Goal: Task Accomplishment & Management: Use online tool/utility

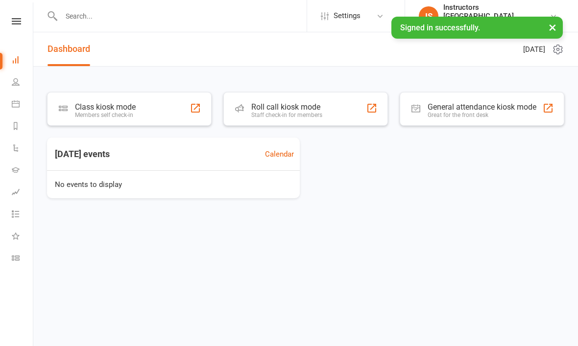
click at [141, 102] on div "Class kiosk mode Members self check-in" at bounding box center [129, 109] width 164 height 34
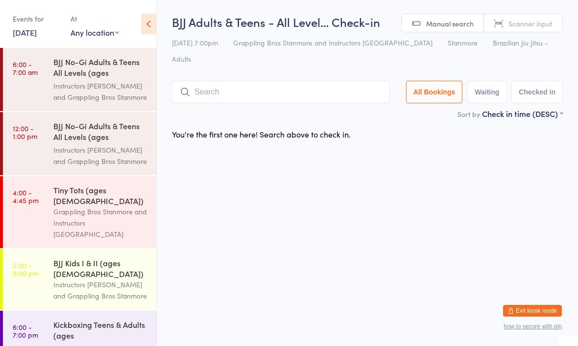
click at [104, 206] on div "Grappling Bros Stanmore and Instructors [GEOGRAPHIC_DATA]" at bounding box center [100, 223] width 94 height 34
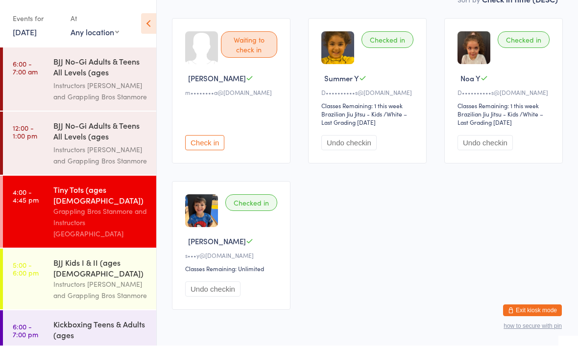
scroll to position [114, 0]
click at [106, 144] on div "Instructors [PERSON_NAME] and Grappling Bros Stanmore" at bounding box center [100, 155] width 94 height 23
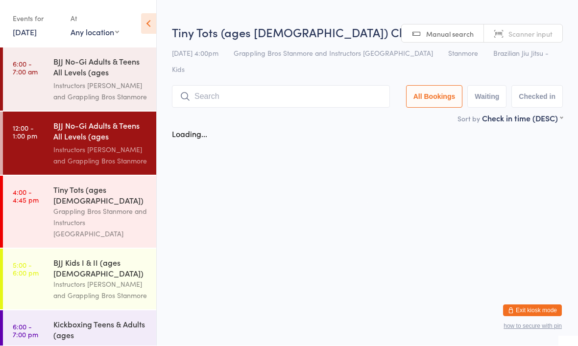
scroll to position [0, 0]
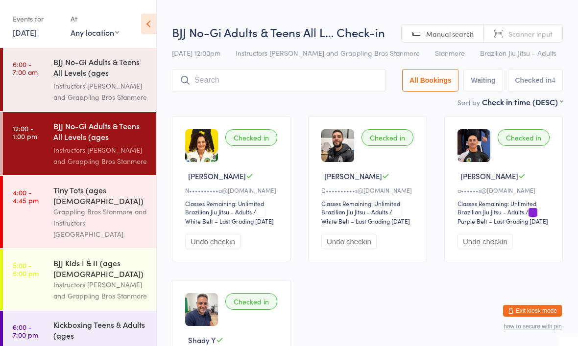
click at [102, 90] on div "Instructors [PERSON_NAME] and Grappling Bros Stanmore" at bounding box center [100, 91] width 94 height 23
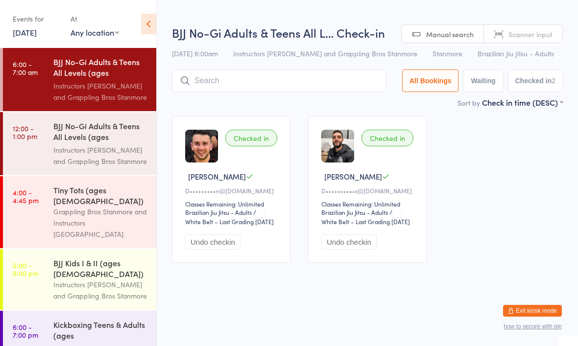
click at [109, 152] on div "Instructors [PERSON_NAME] and Grappling Bros Stanmore" at bounding box center [100, 155] width 94 height 23
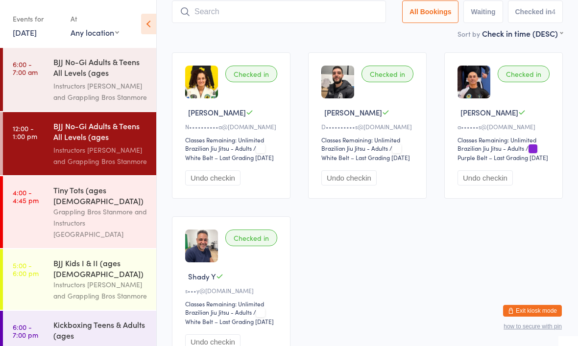
scroll to position [64, 0]
click at [107, 206] on div "Grappling Bros Stanmore and Instructors [GEOGRAPHIC_DATA]" at bounding box center [100, 223] width 94 height 34
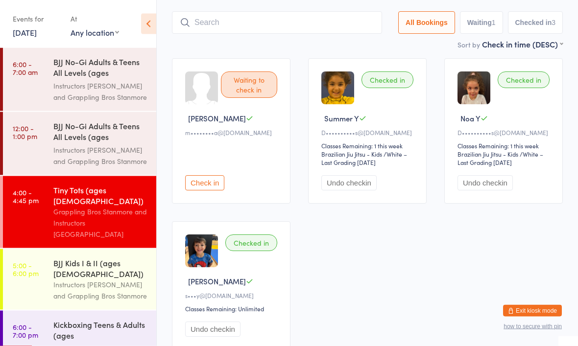
scroll to position [74, 0]
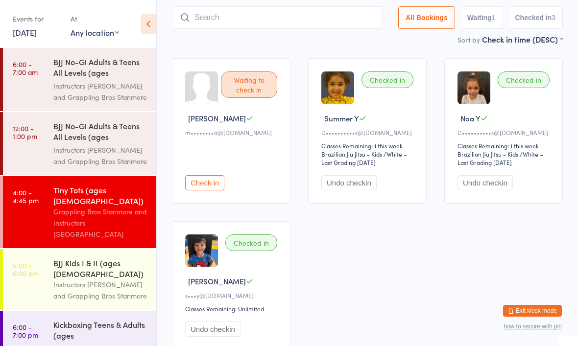
click at [92, 279] on div "Instructors [PERSON_NAME] and Grappling Bros Stanmore" at bounding box center [100, 290] width 94 height 23
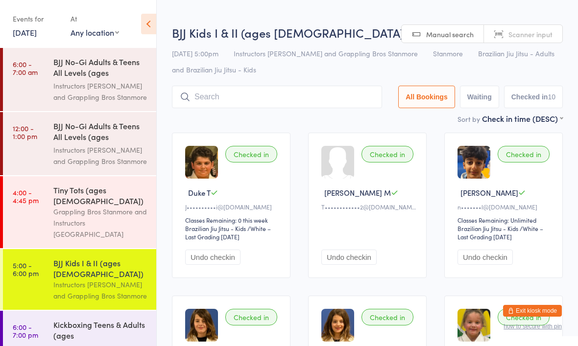
click at [99, 206] on div "Grappling Bros Stanmore and Instructors [GEOGRAPHIC_DATA]" at bounding box center [100, 223] width 94 height 34
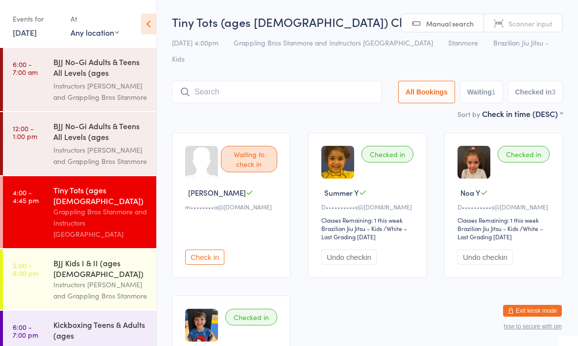
click at [315, 81] on input "search" at bounding box center [277, 92] width 210 height 23
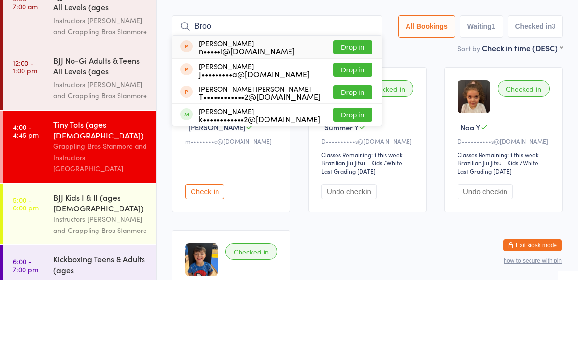
type input "Broo"
click at [351, 151] on button "Drop in" at bounding box center [352, 158] width 39 height 14
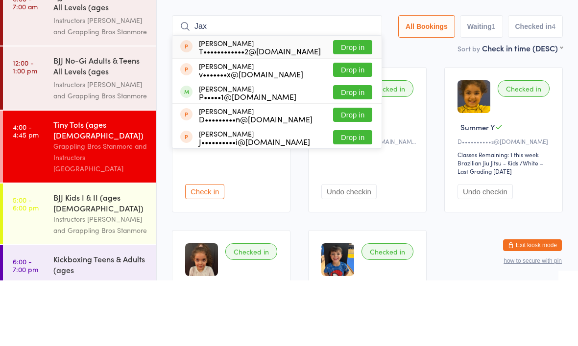
type input "Jax"
click at [351, 106] on button "Drop in" at bounding box center [352, 113] width 39 height 14
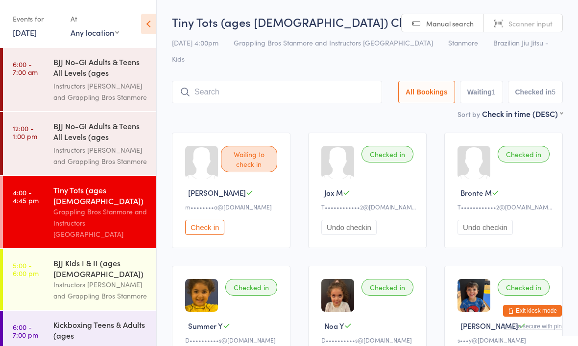
click at [108, 279] on div "Instructors [PERSON_NAME] and Grappling Bros Stanmore" at bounding box center [100, 290] width 94 height 23
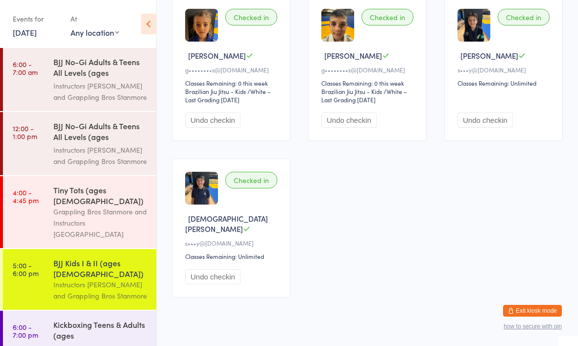
scroll to position [464, 0]
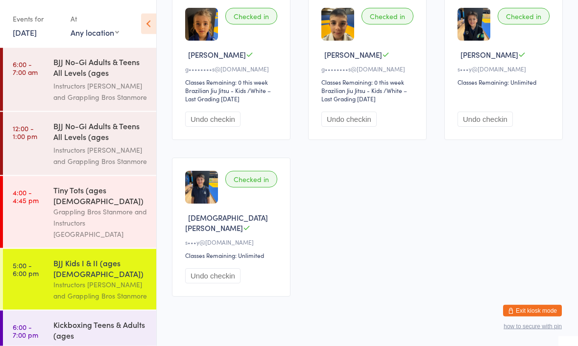
click at [110, 319] on div "Kickboxing Teens & Adults (ages [DEMOGRAPHIC_DATA]+)" at bounding box center [100, 331] width 94 height 24
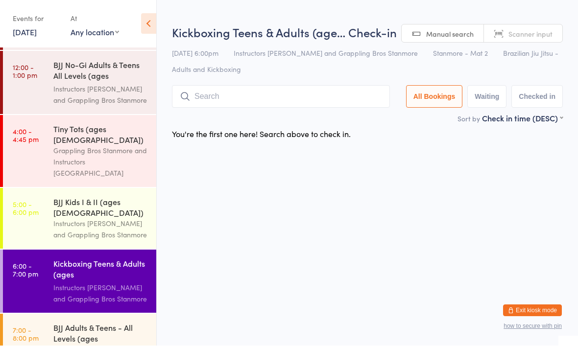
scroll to position [60, 0]
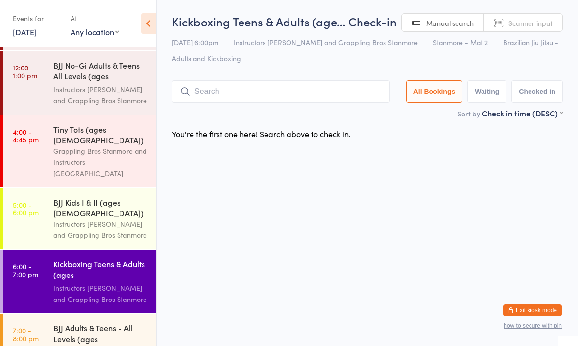
click at [115, 79] on div "BJJ No-Gi Adults & Teens All Levels (ages 14+)" at bounding box center [100, 72] width 94 height 24
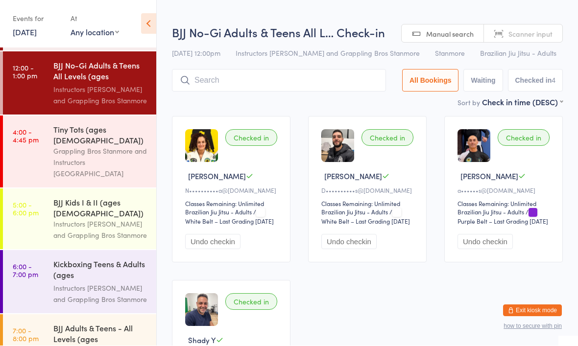
scroll to position [0, 0]
click at [228, 249] on button "Undo checkin" at bounding box center [212, 241] width 55 height 15
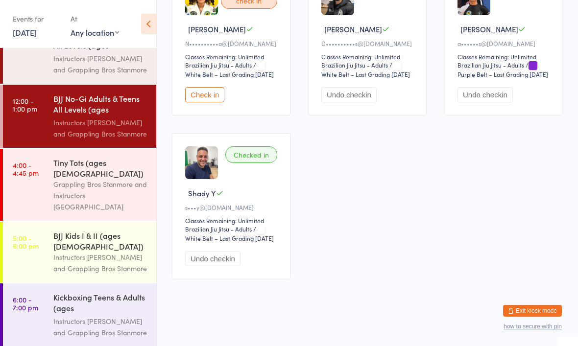
scroll to position [150, 0]
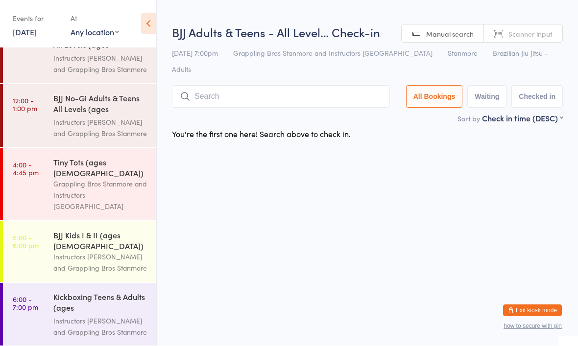
click at [284, 86] on input "search" at bounding box center [281, 97] width 218 height 23
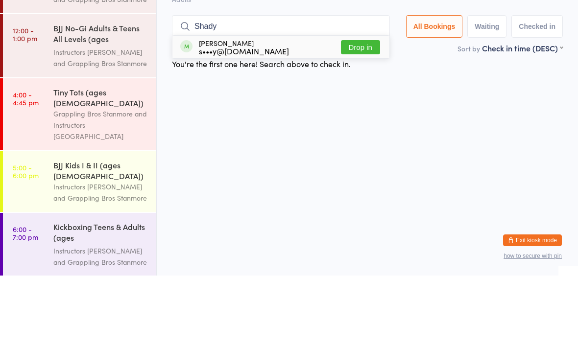
type input "Shady"
click at [357, 111] on button "Drop in" at bounding box center [360, 118] width 39 height 14
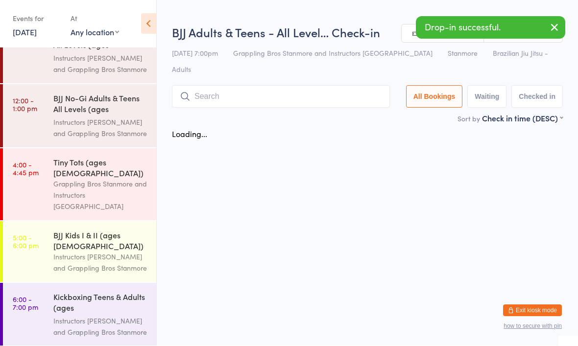
scroll to position [0, 0]
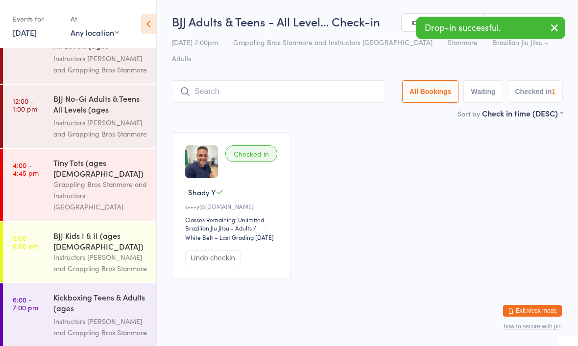
click at [305, 80] on input "search" at bounding box center [279, 91] width 214 height 23
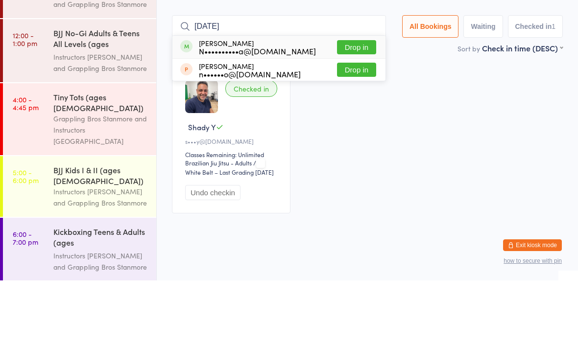
type input "Natal"
click at [356, 106] on button "Drop in" at bounding box center [356, 113] width 39 height 14
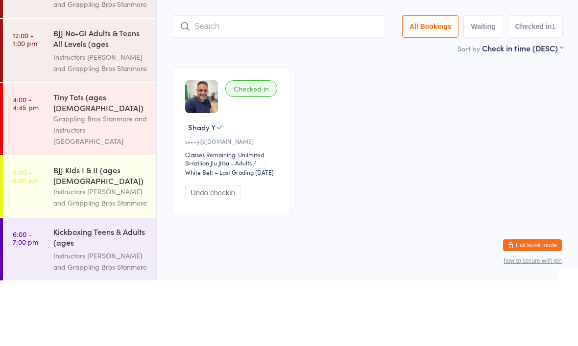
scroll to position [6, 0]
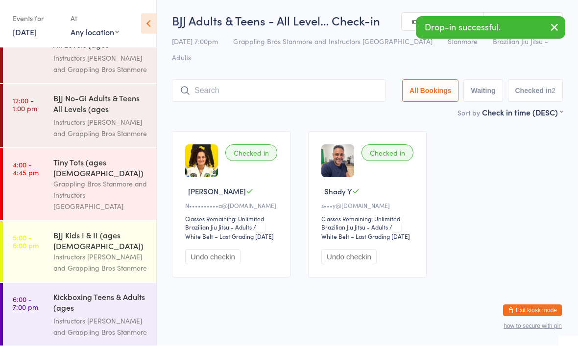
click at [93, 292] on div "Kickboxing Teens & Adults (ages [DEMOGRAPHIC_DATA]+)" at bounding box center [100, 304] width 94 height 24
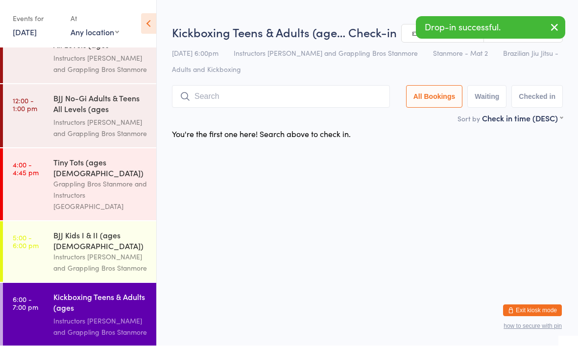
click at [128, 230] on div "BJJ Kids I & II (ages [DEMOGRAPHIC_DATA])" at bounding box center [100, 241] width 94 height 22
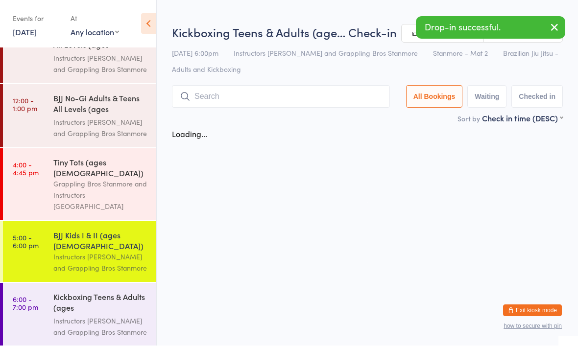
scroll to position [0, 0]
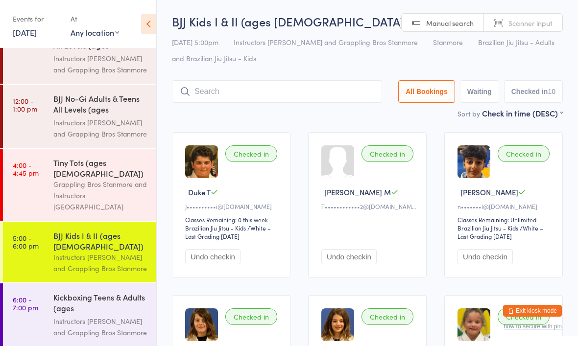
click at [104, 179] on div "Grappling Bros Stanmore and Instructors [GEOGRAPHIC_DATA]" at bounding box center [100, 196] width 94 height 34
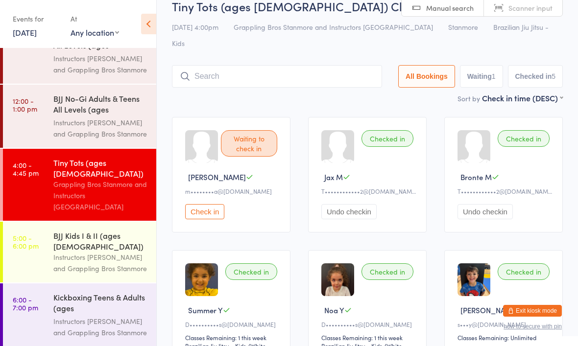
scroll to position [18, 0]
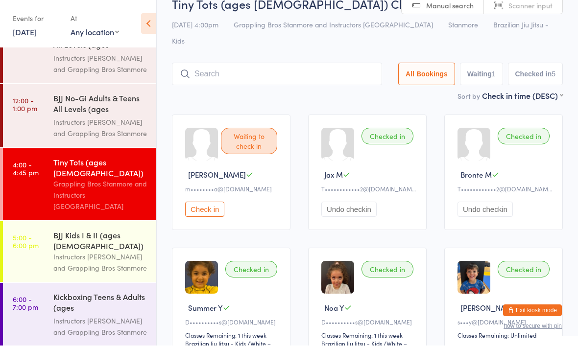
click at [316, 63] on input "search" at bounding box center [277, 74] width 210 height 23
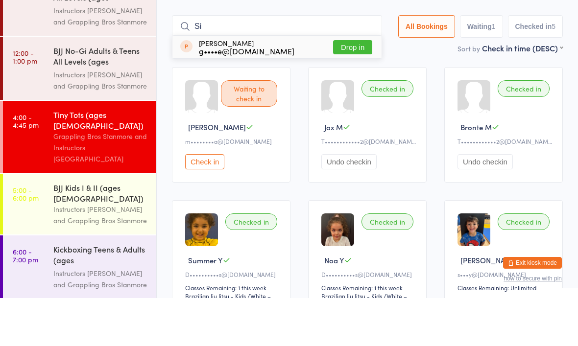
type input "S"
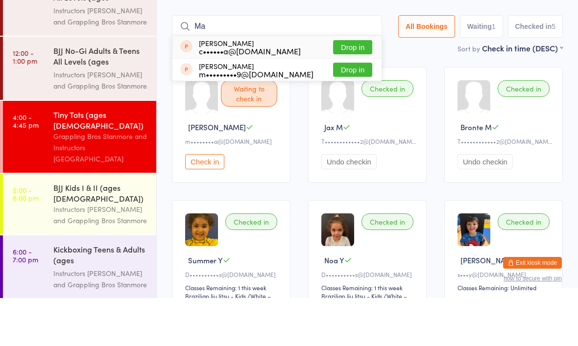
type input "M"
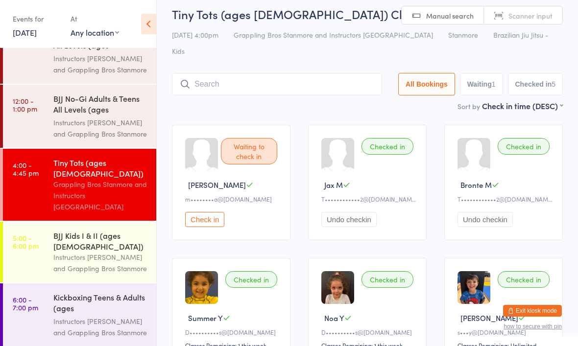
scroll to position [0, 0]
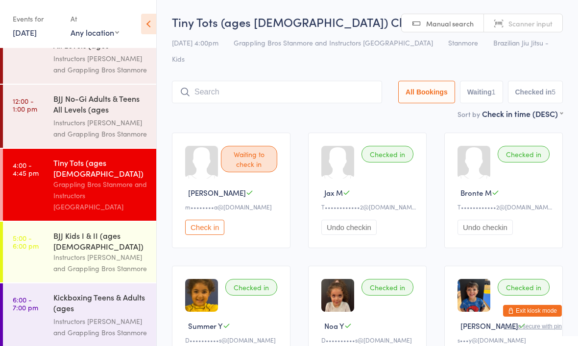
click at [308, 108] on div "Sort by Check in time (DESC) First name (ASC) First name (DESC) Last name (ASC)…" at bounding box center [367, 113] width 391 height 11
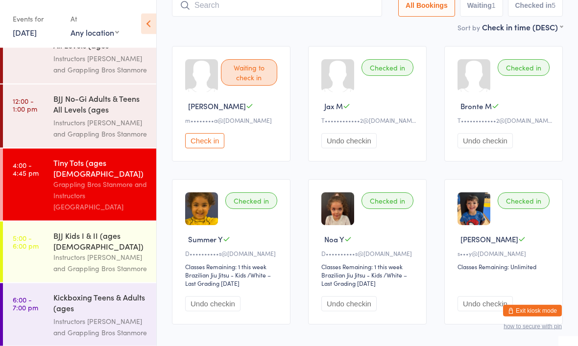
scroll to position [100, 0]
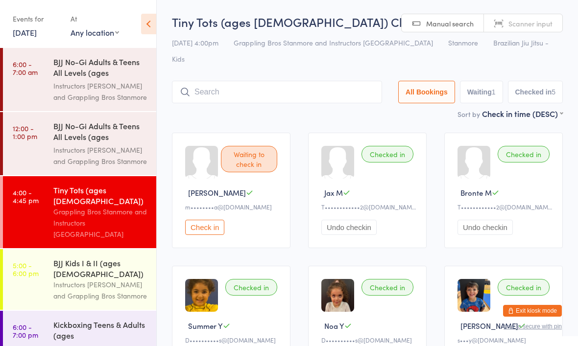
click at [82, 145] on div "Instructors [PERSON_NAME] and Grappling Bros Stanmore" at bounding box center [100, 155] width 94 height 23
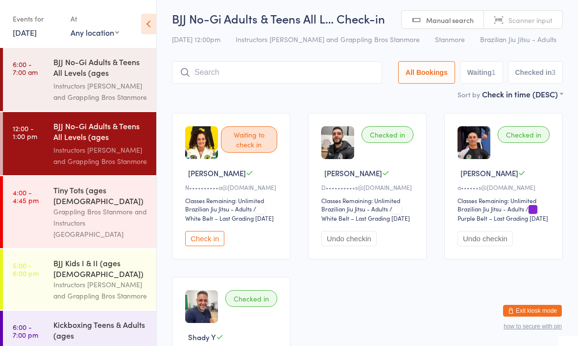
scroll to position [11, 0]
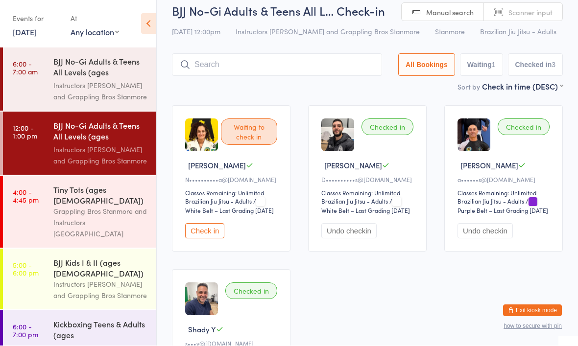
click at [81, 206] on div "Grappling Bros Stanmore and Instructors [GEOGRAPHIC_DATA]" at bounding box center [100, 223] width 94 height 34
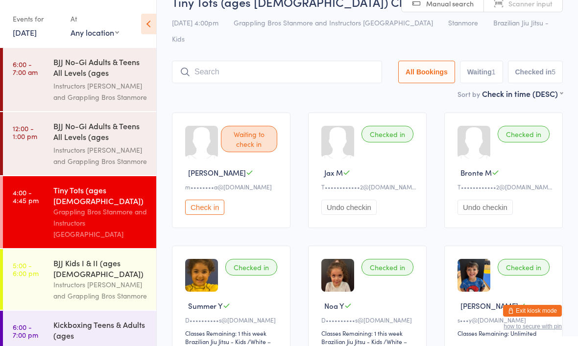
scroll to position [18, 0]
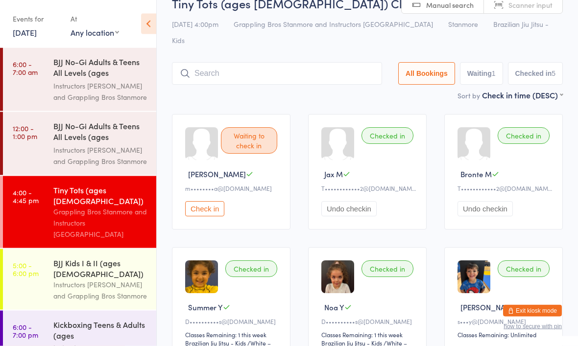
click at [96, 279] on div "Instructors [PERSON_NAME] and Grappling Bros Stanmore" at bounding box center [100, 290] width 94 height 23
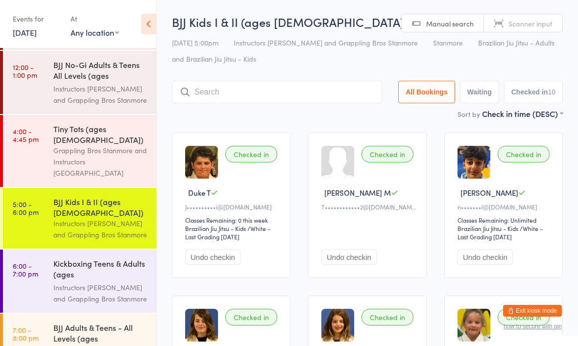
scroll to position [60, 0]
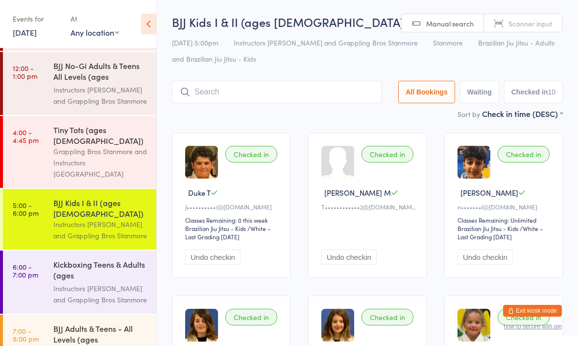
click at [56, 323] on div "BJJ Adults & Teens - All Levels (ages [DEMOGRAPHIC_DATA]+)" at bounding box center [100, 335] width 94 height 24
